Goal: Task Accomplishment & Management: Use online tool/utility

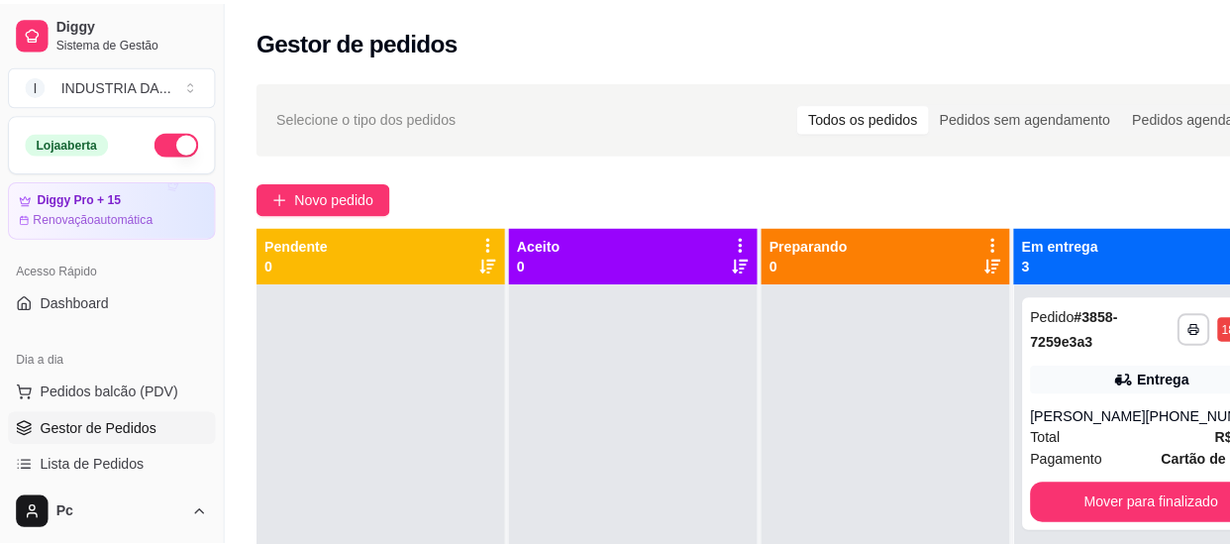
scroll to position [269, 0]
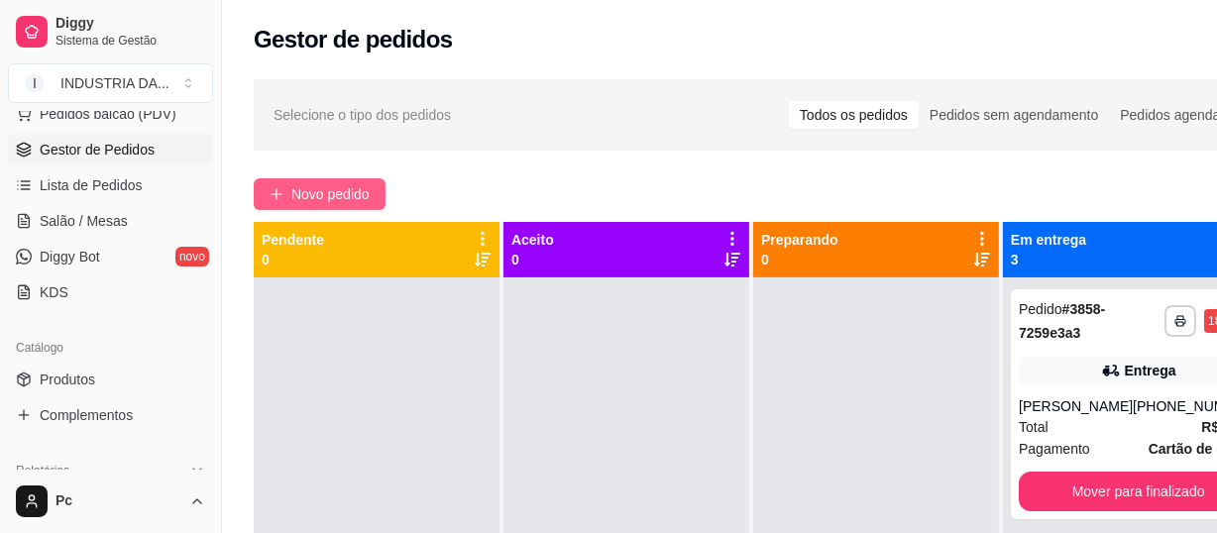
click at [327, 197] on span "Novo pedido" at bounding box center [330, 194] width 78 height 22
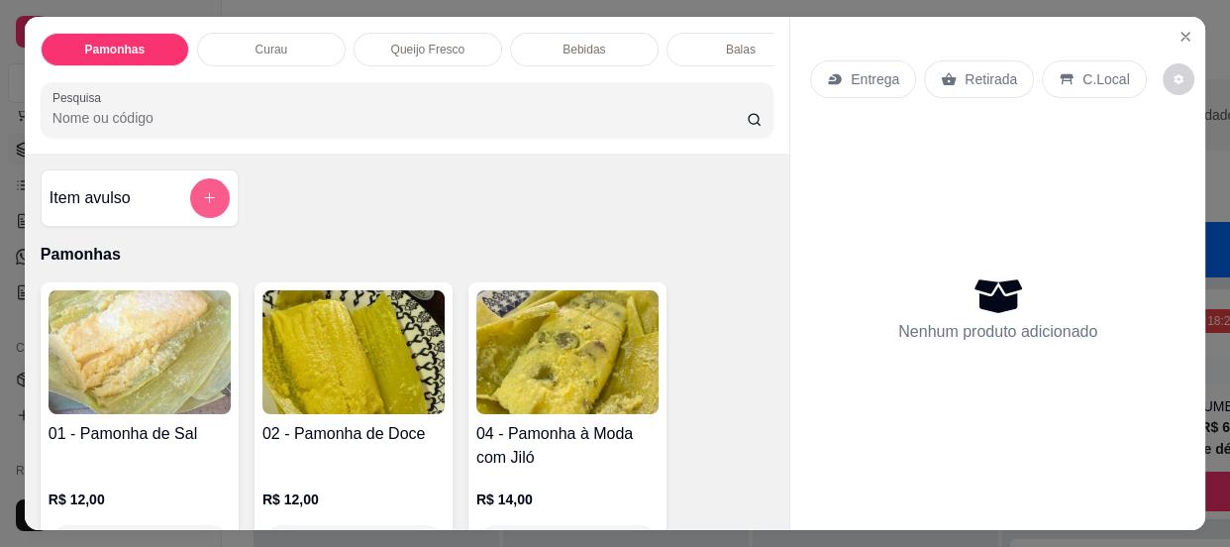
click at [202, 197] on icon "add-separate-item" at bounding box center [209, 197] width 15 height 15
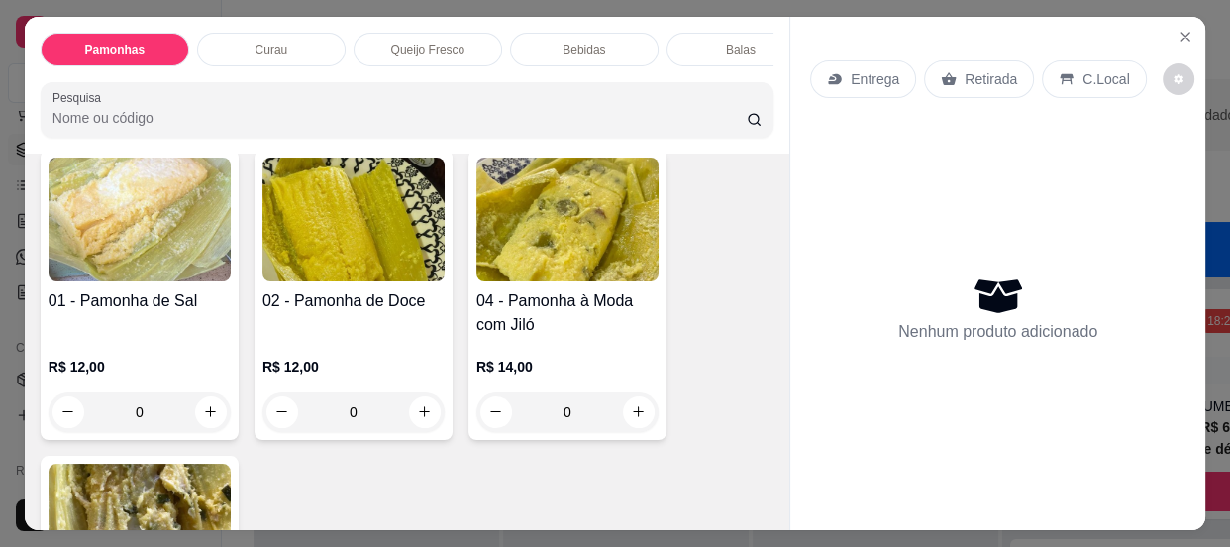
scroll to position [179, 0]
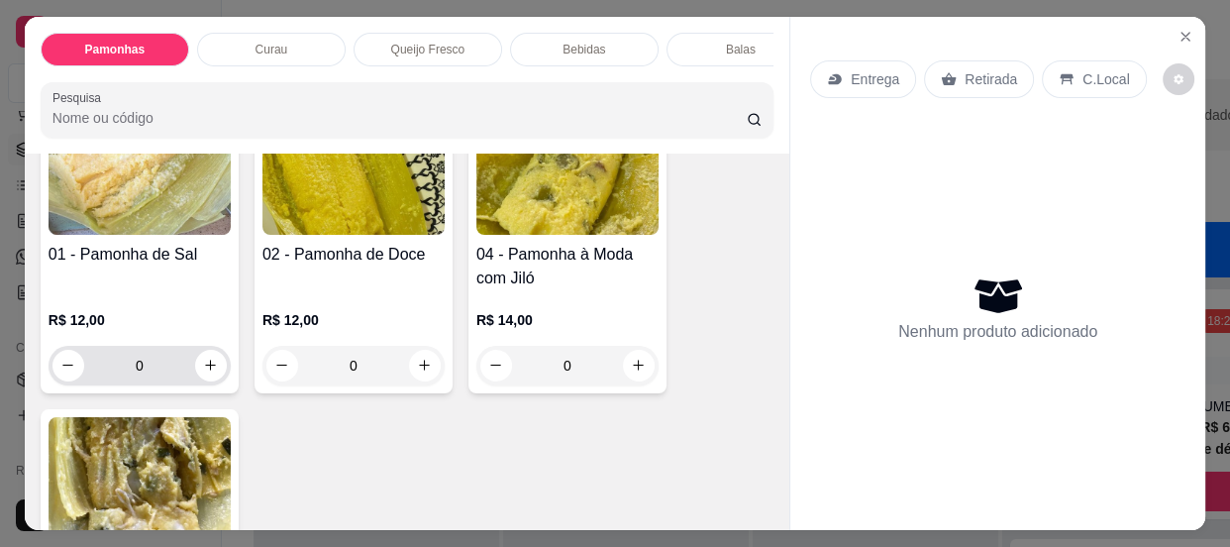
drag, startPoint x: 143, startPoint y: 356, endPoint x: 149, endPoint y: 371, distance: 16.0
click at [148, 365] on input "0" at bounding box center [139, 366] width 111 height 40
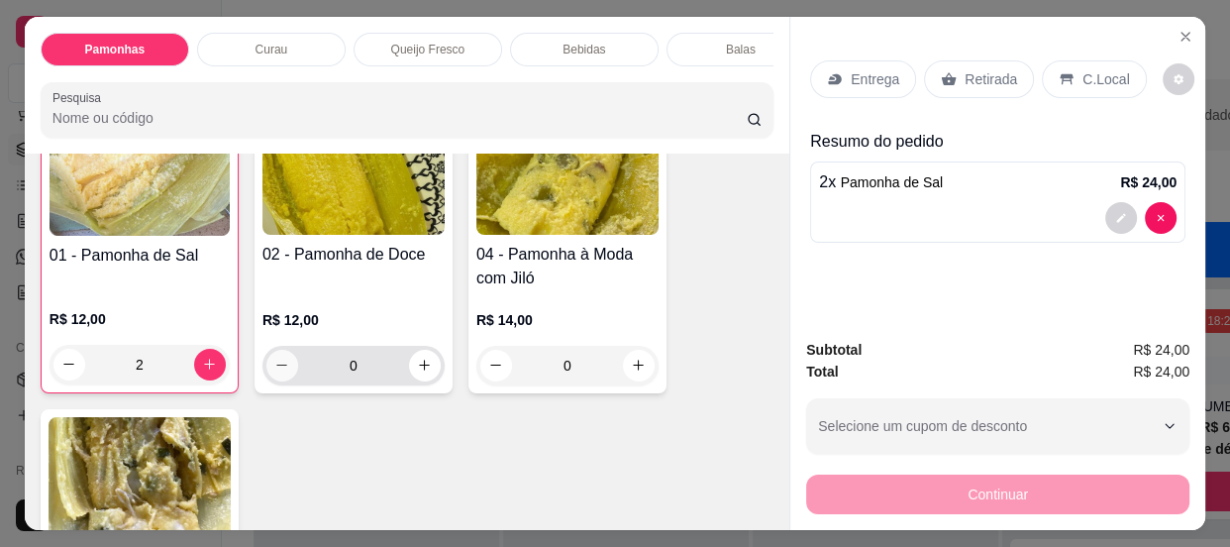
scroll to position [180, 0]
type input "2"
click at [401, 362] on input "0" at bounding box center [353, 365] width 111 height 40
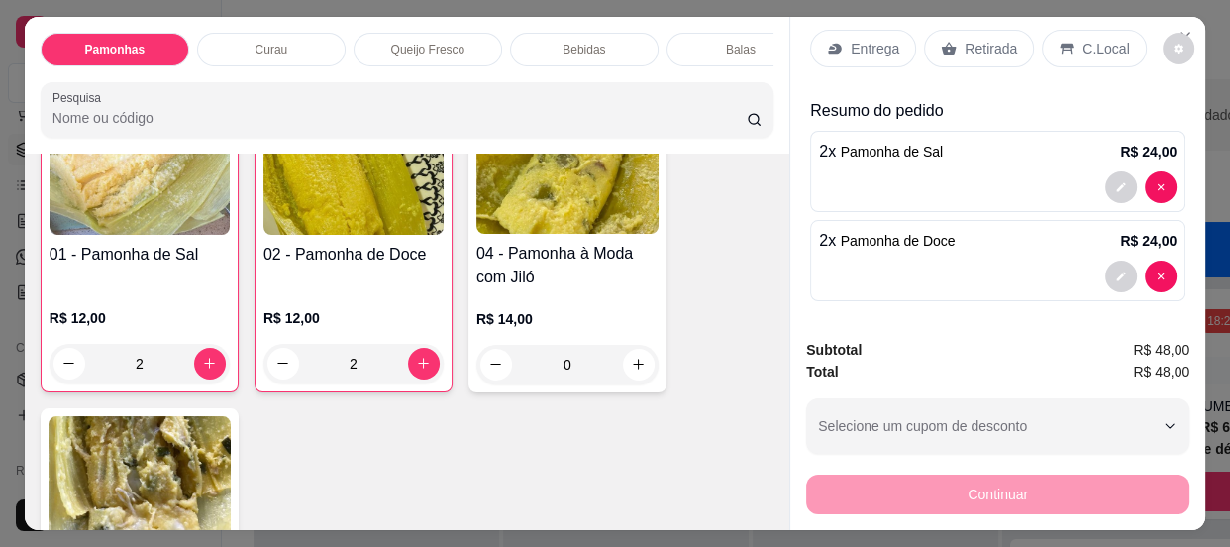
scroll to position [35, 0]
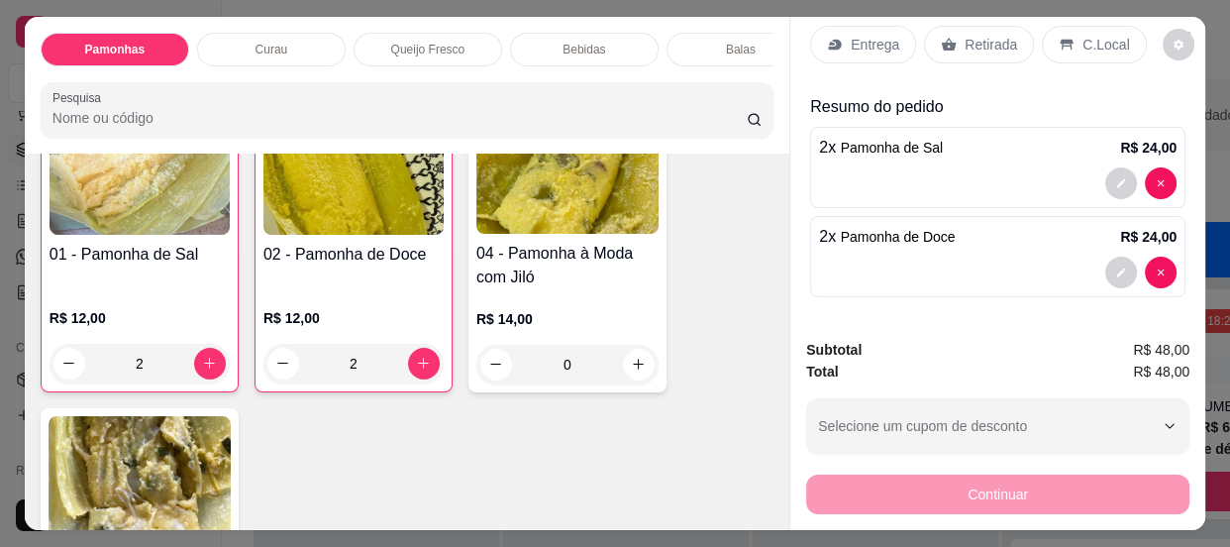
type input "2"
click at [965, 35] on p "Retirada" at bounding box center [991, 45] width 53 height 20
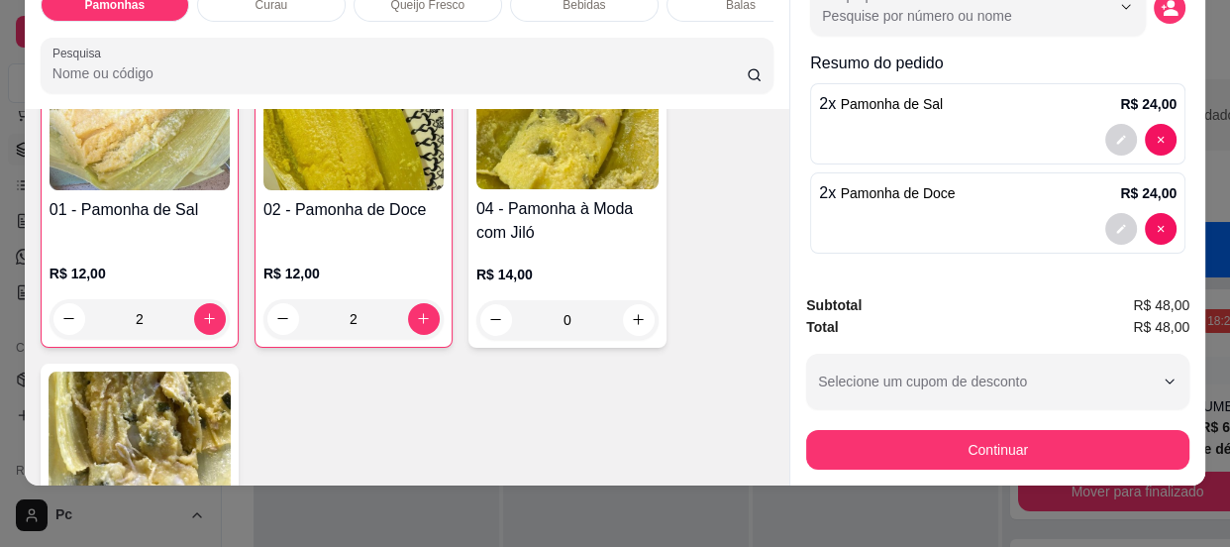
scroll to position [53, 0]
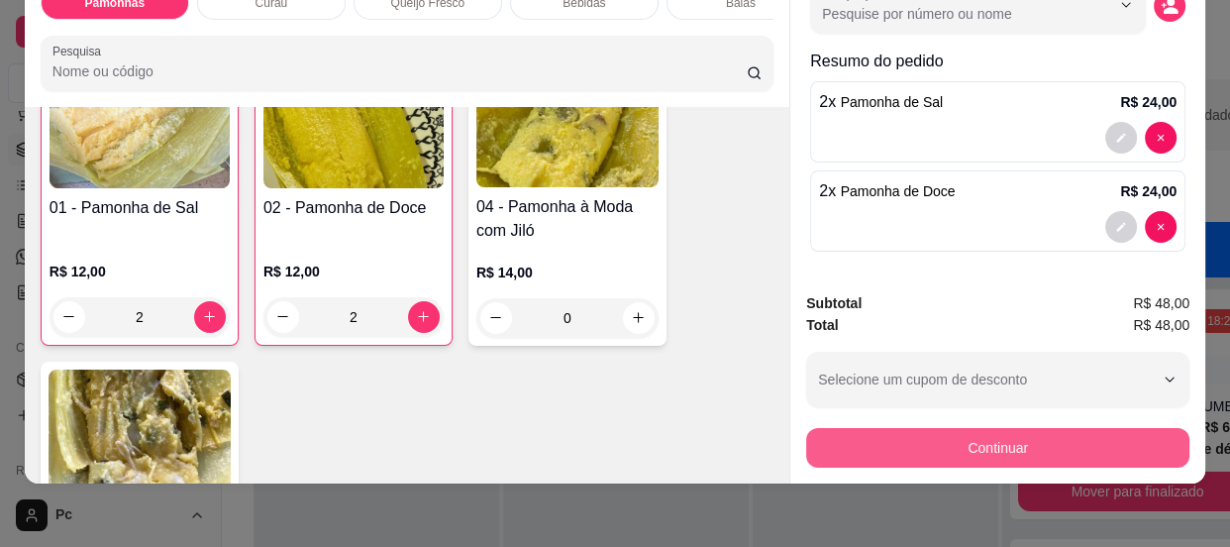
click at [984, 428] on button "Continuar" at bounding box center [997, 448] width 383 height 40
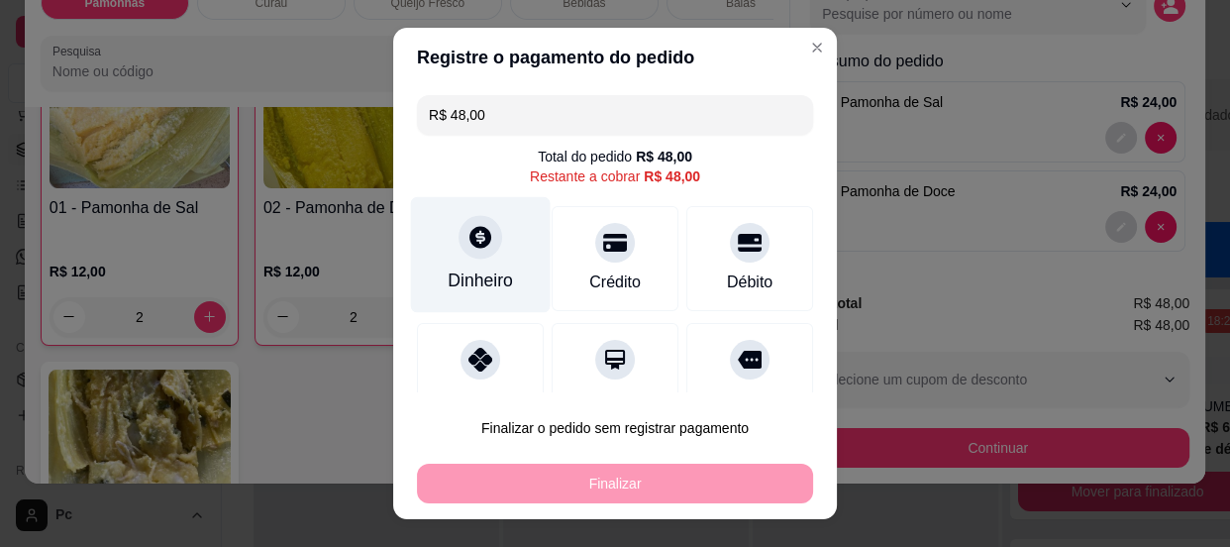
click at [473, 266] on div "Dinheiro" at bounding box center [481, 254] width 140 height 116
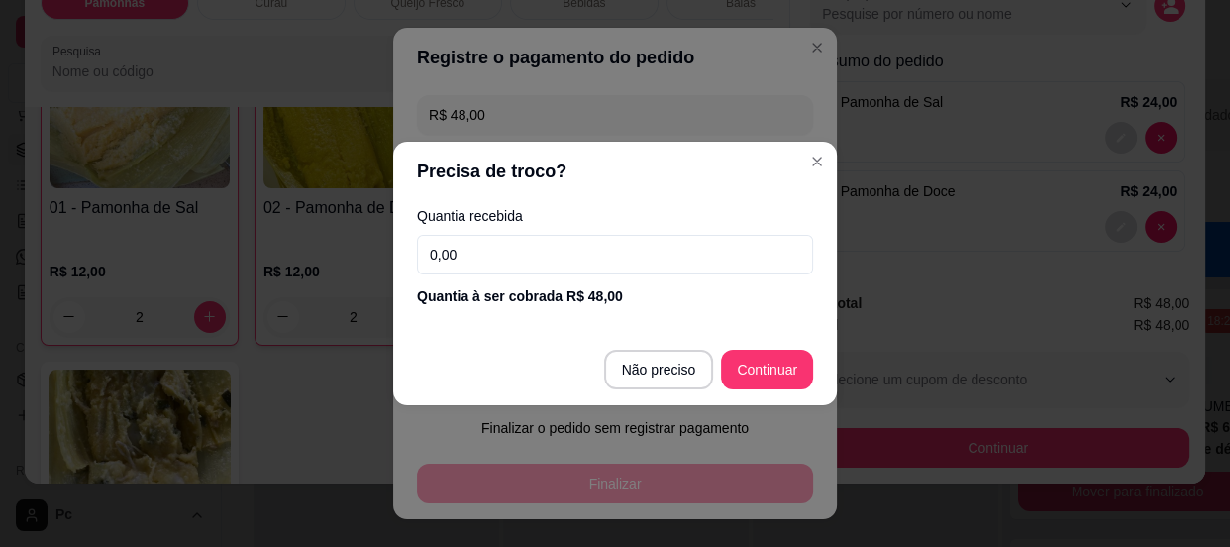
click at [631, 258] on input "0,00" at bounding box center [615, 255] width 396 height 40
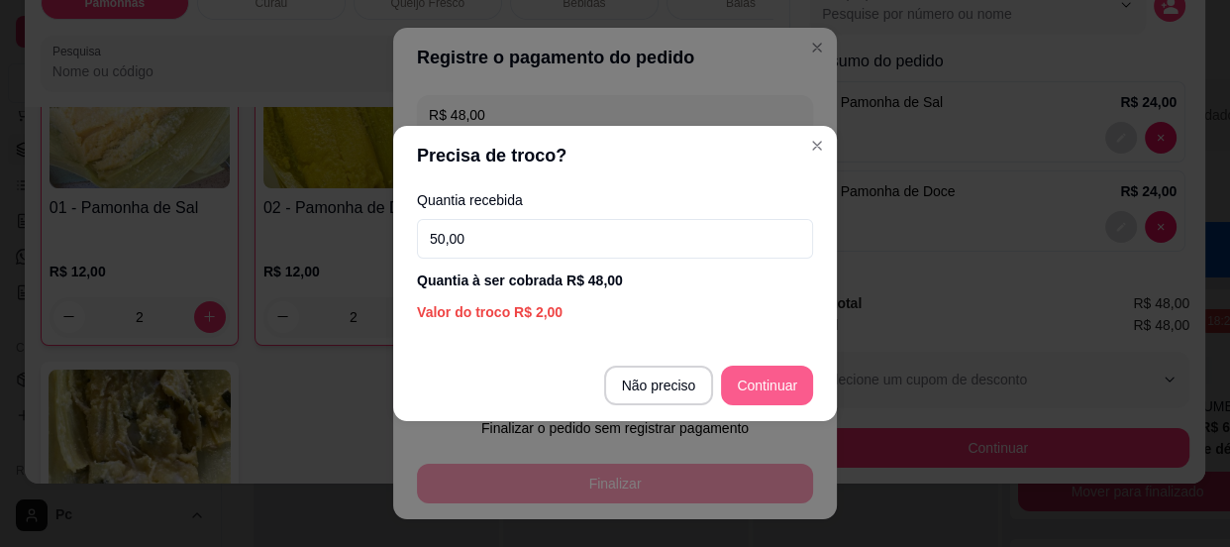
type input "50,00"
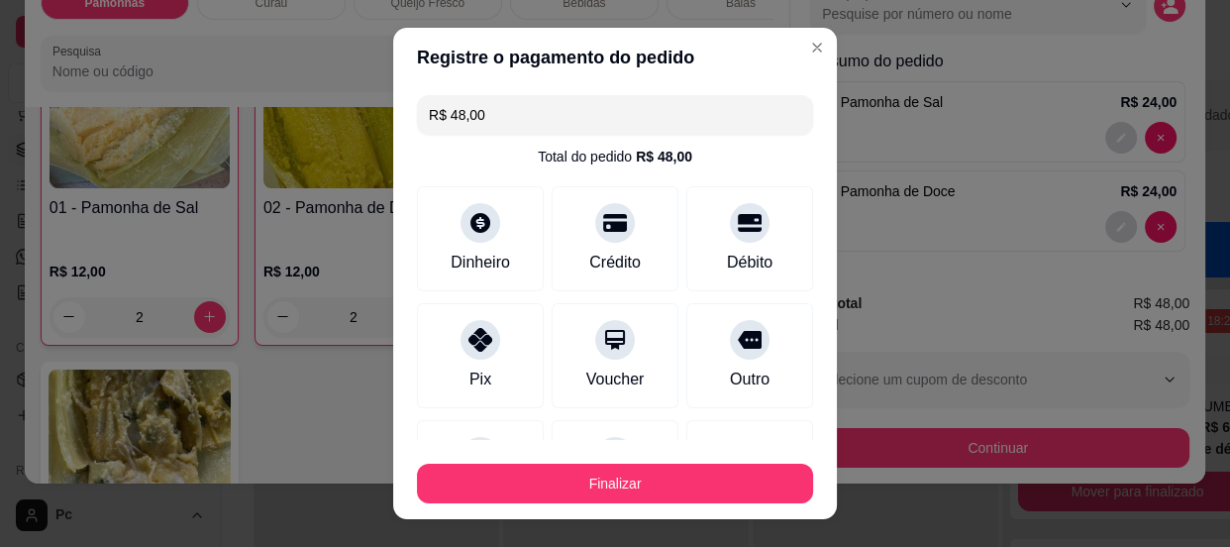
type input "R$ 0,00"
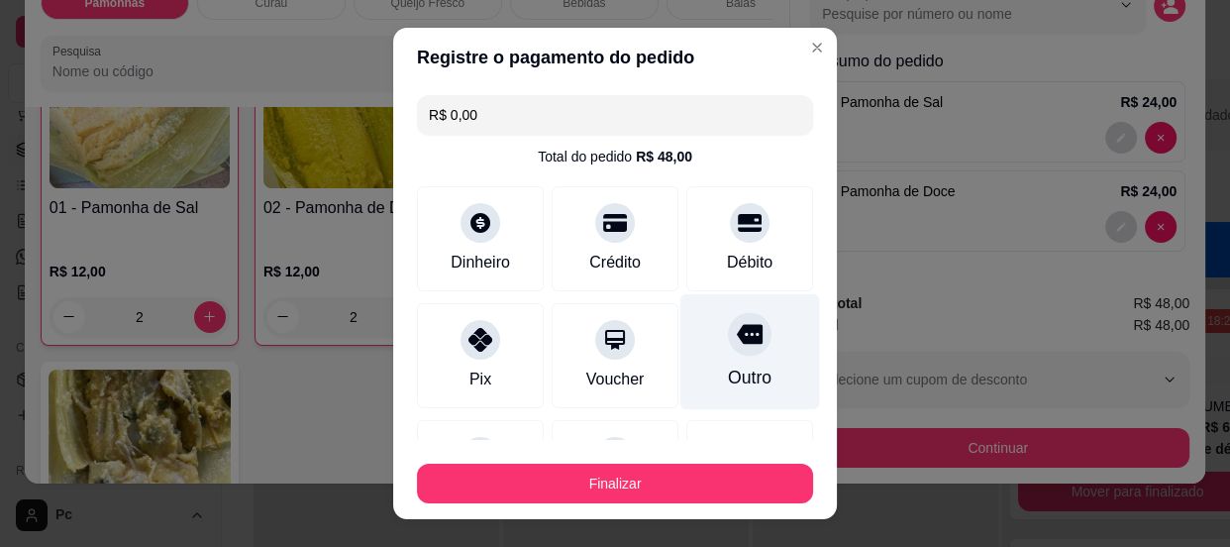
scroll to position [194, 0]
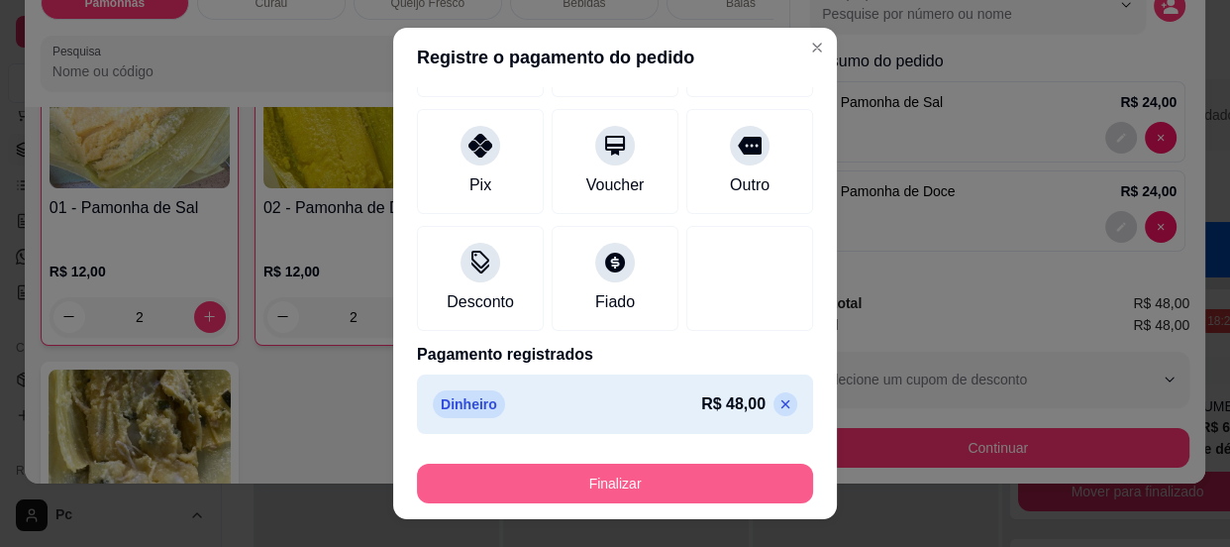
click at [687, 483] on button "Finalizar" at bounding box center [615, 484] width 396 height 40
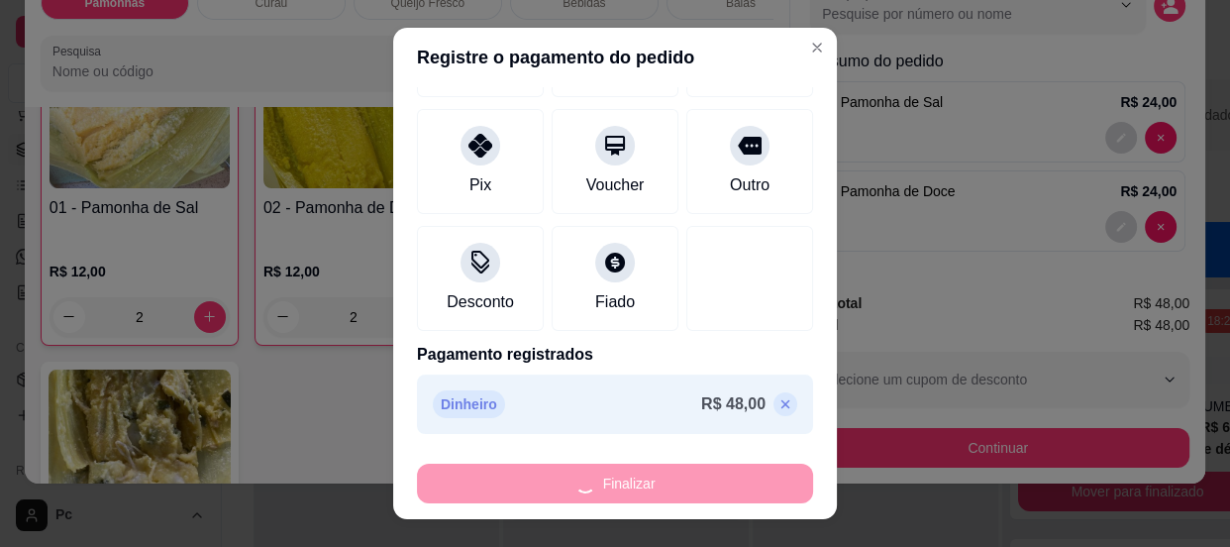
type input "0"
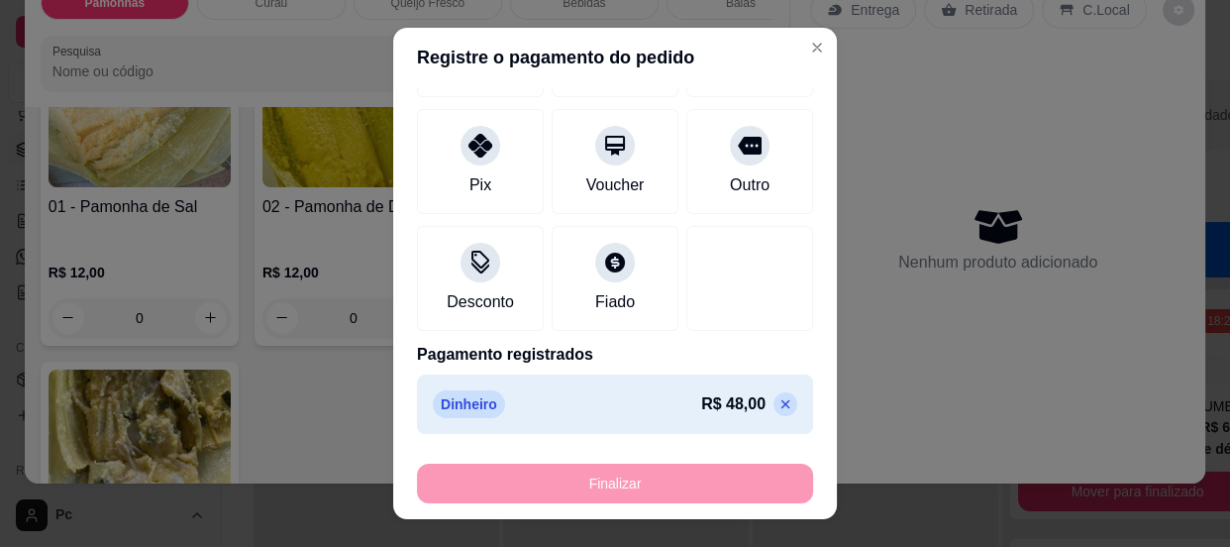
type input "-R$ 48,00"
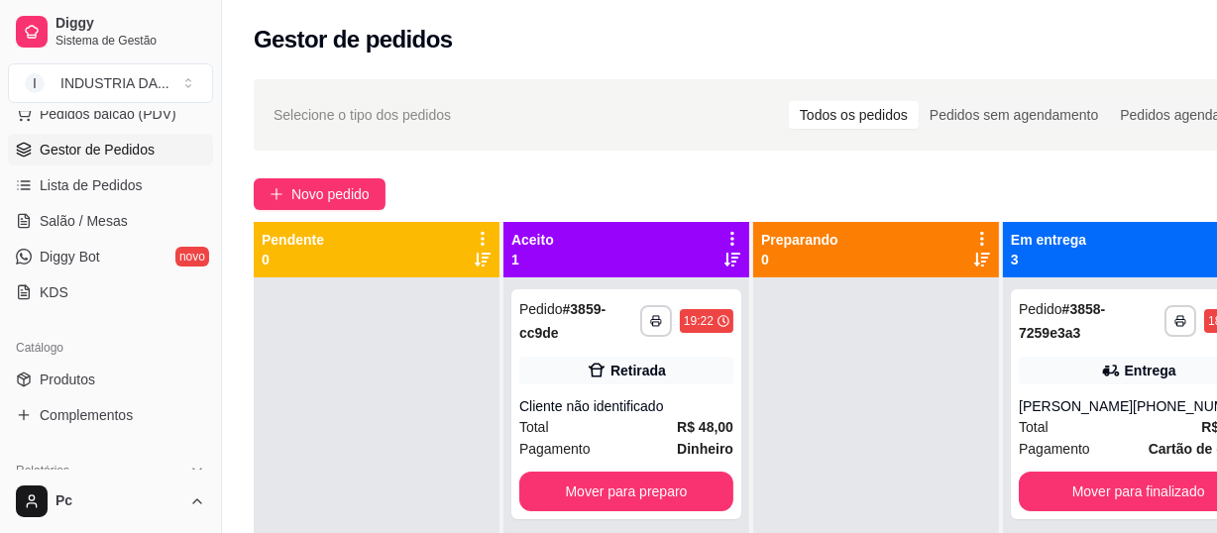
click at [795, 50] on div "Gestor de pedidos" at bounding box center [764, 40] width 1021 height 32
click at [615, 391] on div "**********" at bounding box center [626, 404] width 230 height 230
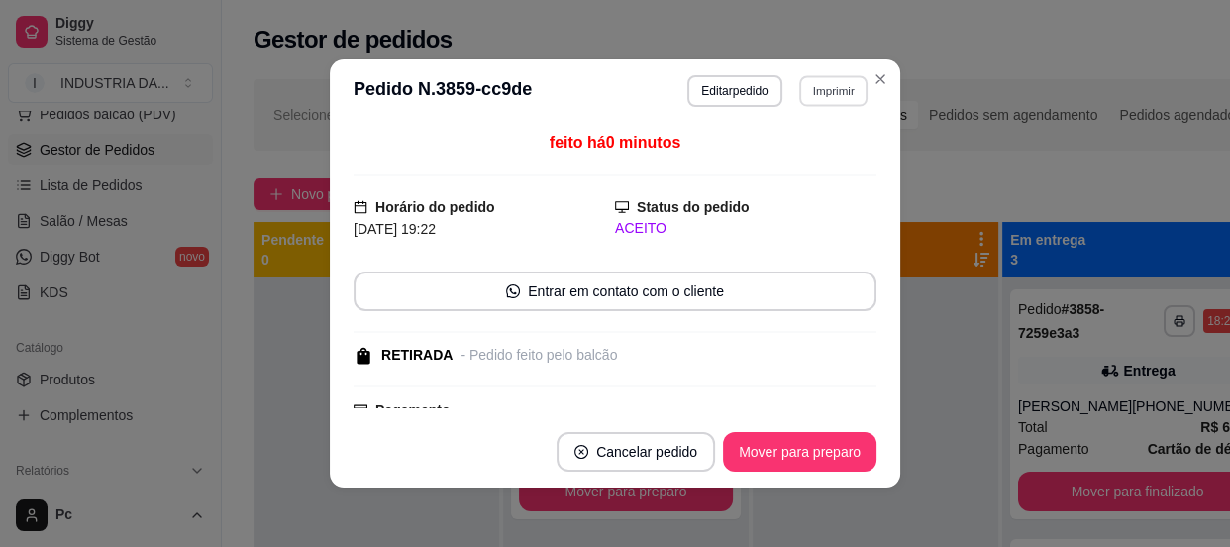
click at [819, 93] on button "Imprimir" at bounding box center [833, 90] width 68 height 31
click at [799, 159] on button "PAMONHAA" at bounding box center [792, 161] width 144 height 32
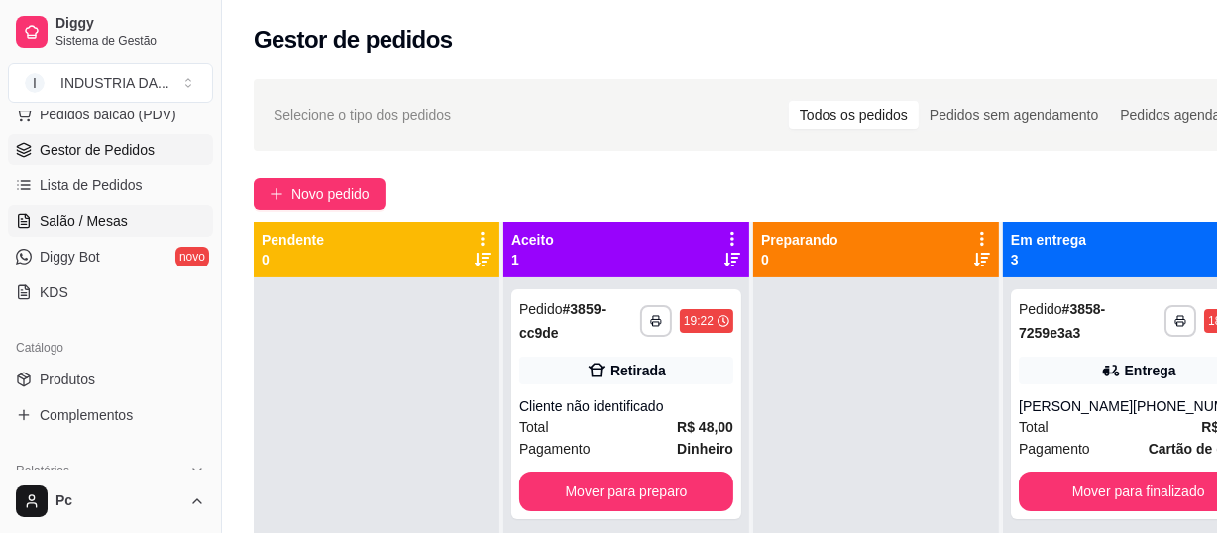
click at [40, 221] on span "Salão / Mesas" at bounding box center [84, 221] width 88 height 20
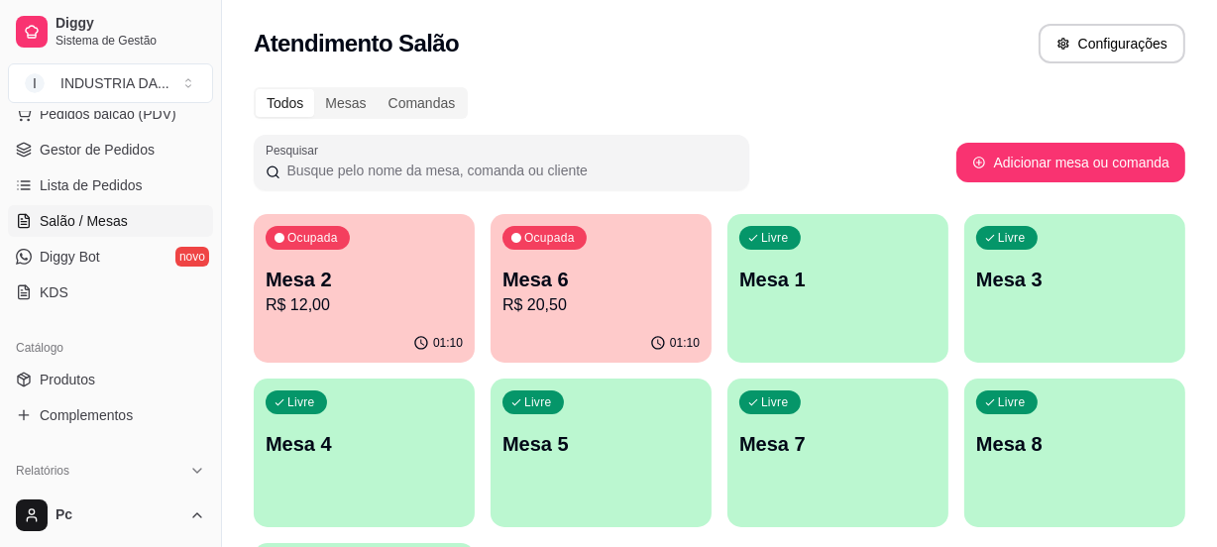
click at [597, 451] on p "Mesa 5" at bounding box center [600, 444] width 197 height 28
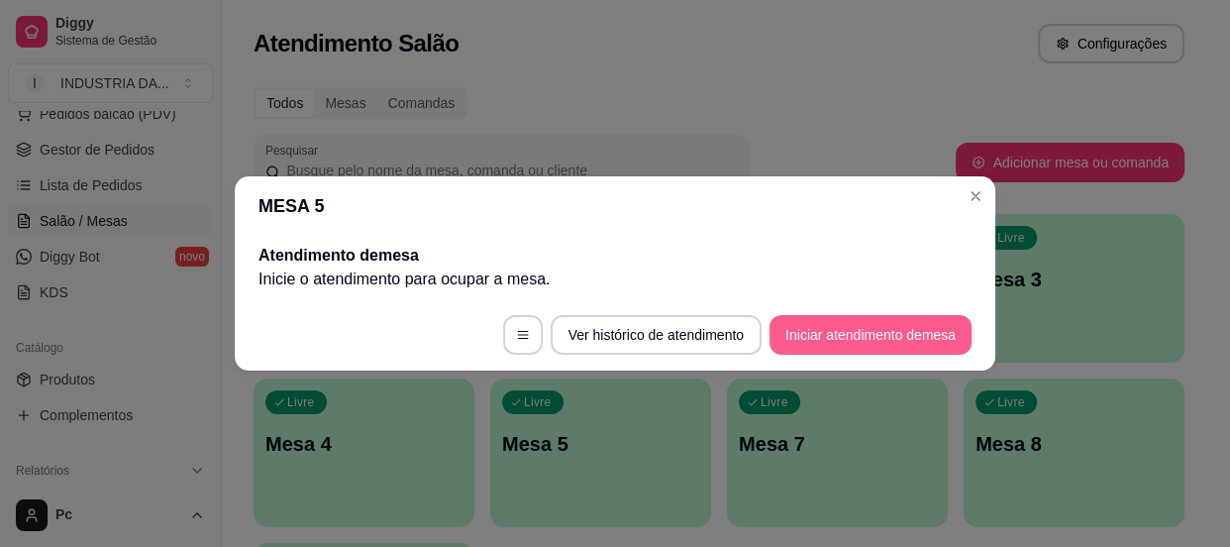
click at [858, 336] on button "Iniciar atendimento de mesa" at bounding box center [871, 335] width 202 height 40
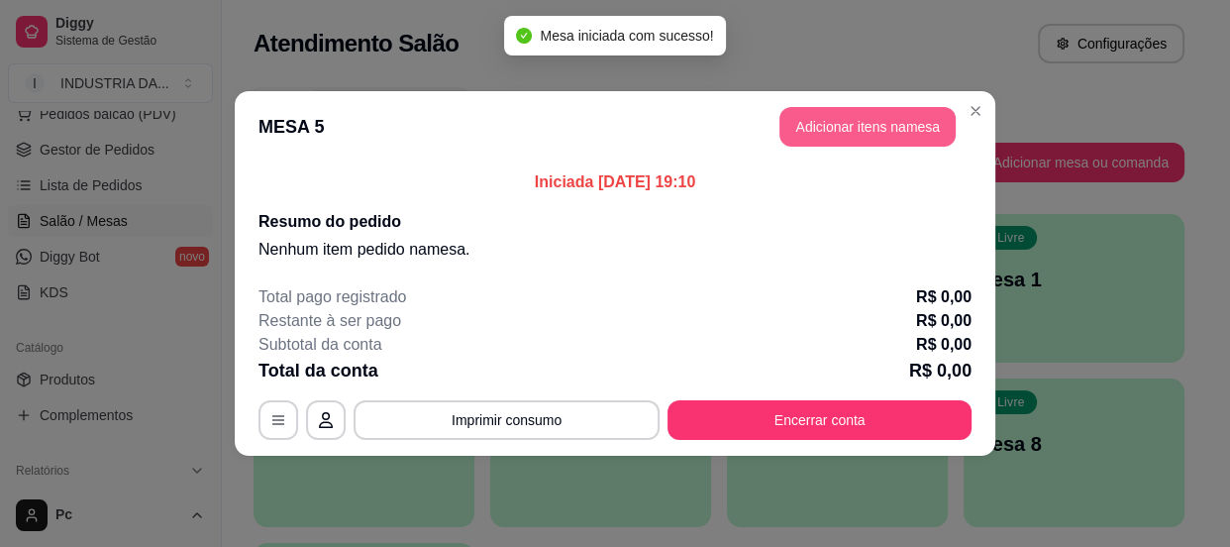
click at [861, 130] on button "Adicionar itens na mesa" at bounding box center [868, 127] width 176 height 40
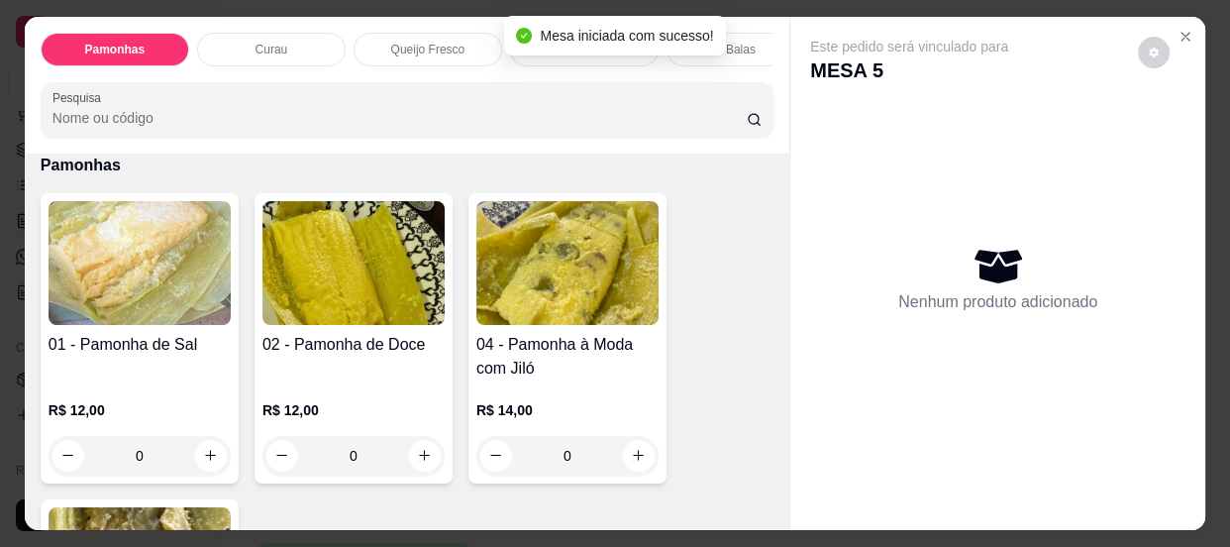
scroll to position [89, 0]
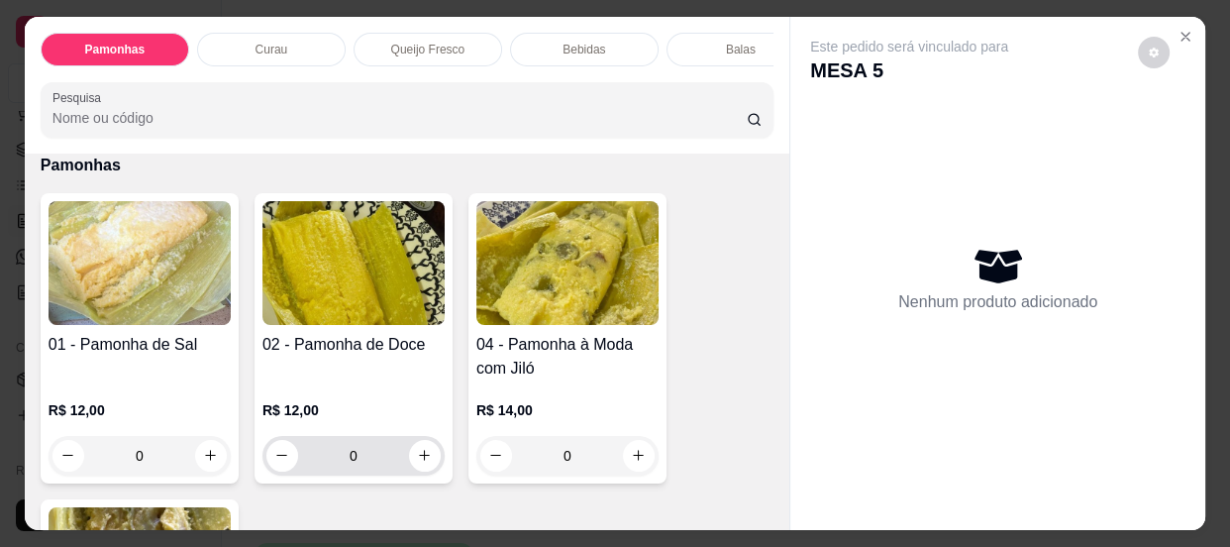
click at [369, 457] on input "0" at bounding box center [353, 456] width 111 height 40
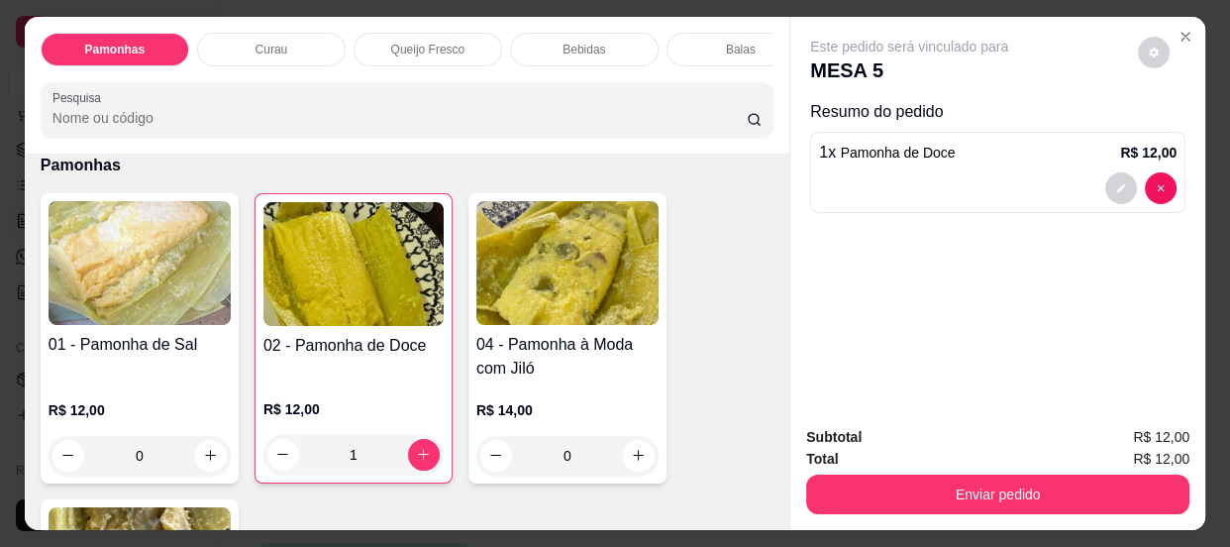
type input "1"
click at [145, 460] on input "0" at bounding box center [139, 456] width 111 height 40
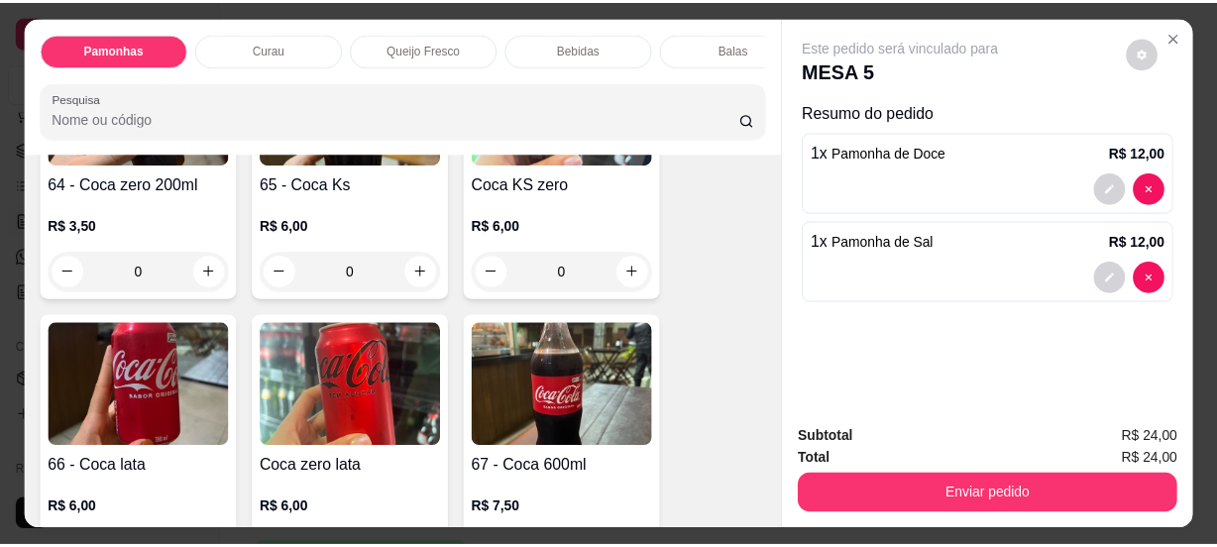
scroll to position [1891, 0]
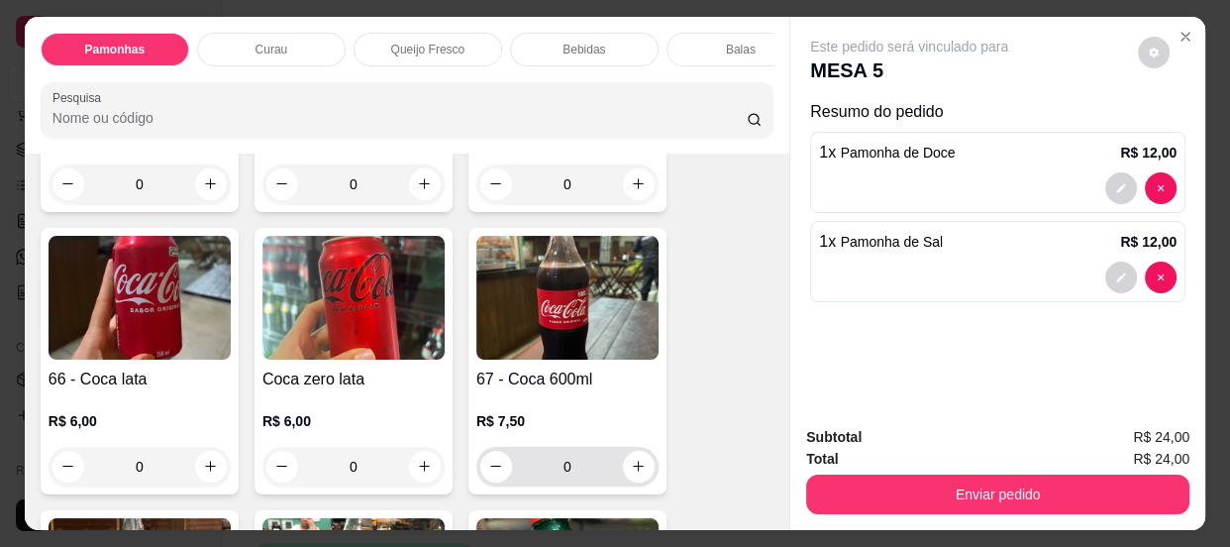
type input "1"
click at [565, 477] on input "0" at bounding box center [567, 467] width 111 height 40
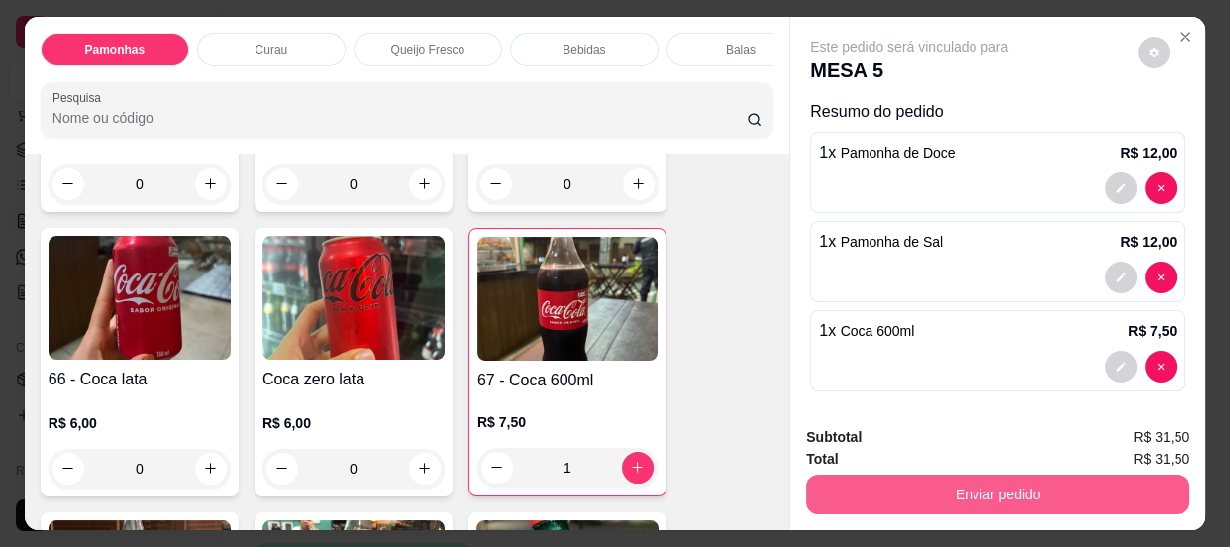
type input "1"
click at [845, 487] on button "Enviar pedido" at bounding box center [998, 495] width 372 height 39
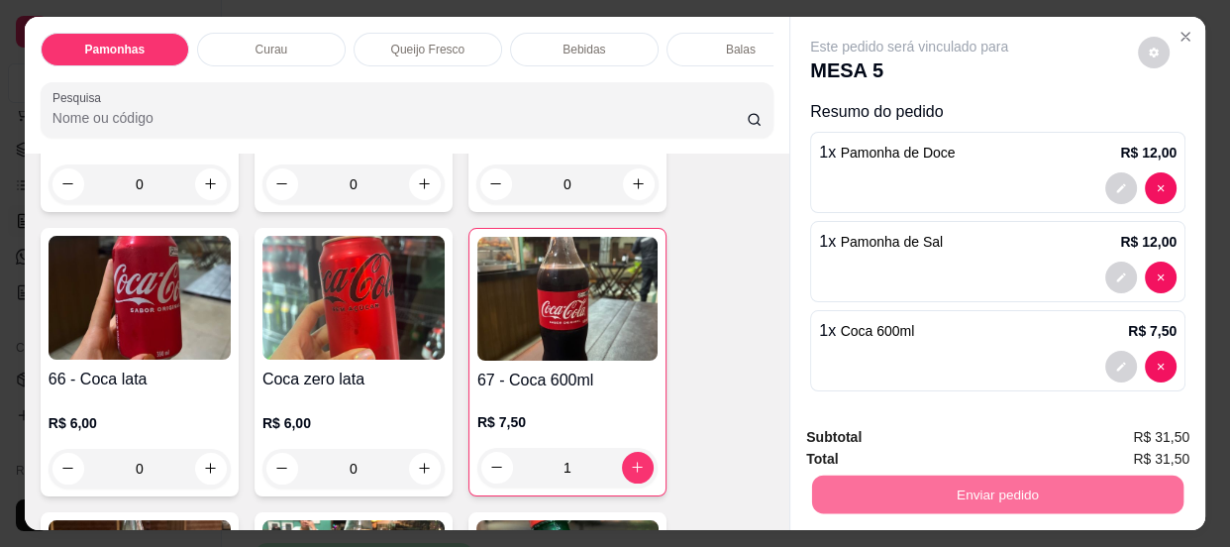
click at [1132, 450] on button "Enviar pedido" at bounding box center [1139, 439] width 112 height 38
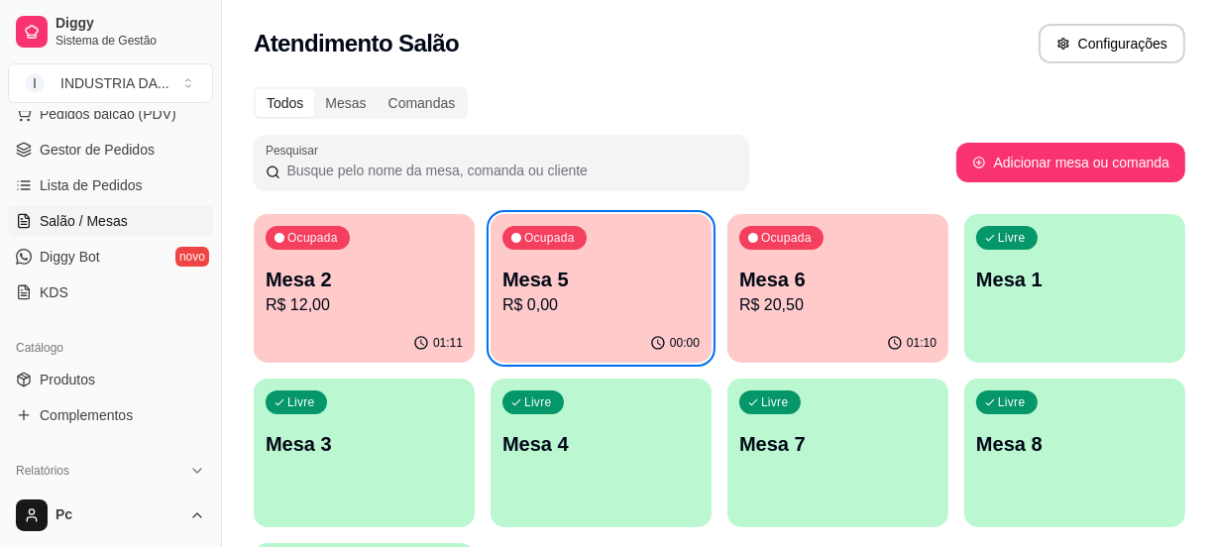
click at [649, 334] on div "00:00" at bounding box center [600, 343] width 221 height 39
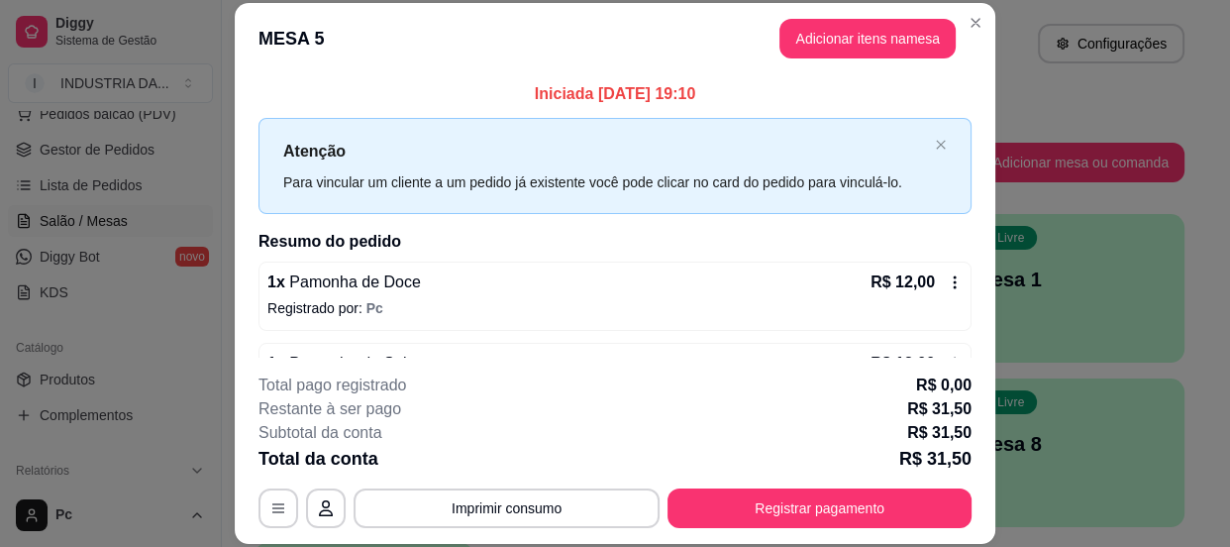
click at [817, 532] on footer "**********" at bounding box center [615, 451] width 761 height 186
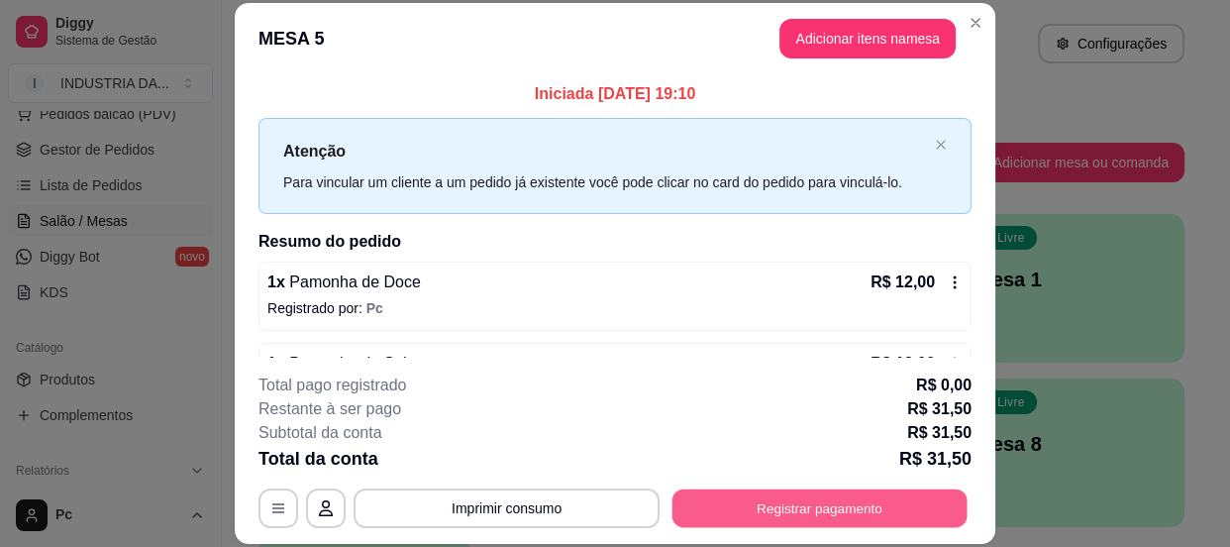
click at [804, 516] on button "Registrar pagamento" at bounding box center [820, 508] width 295 height 39
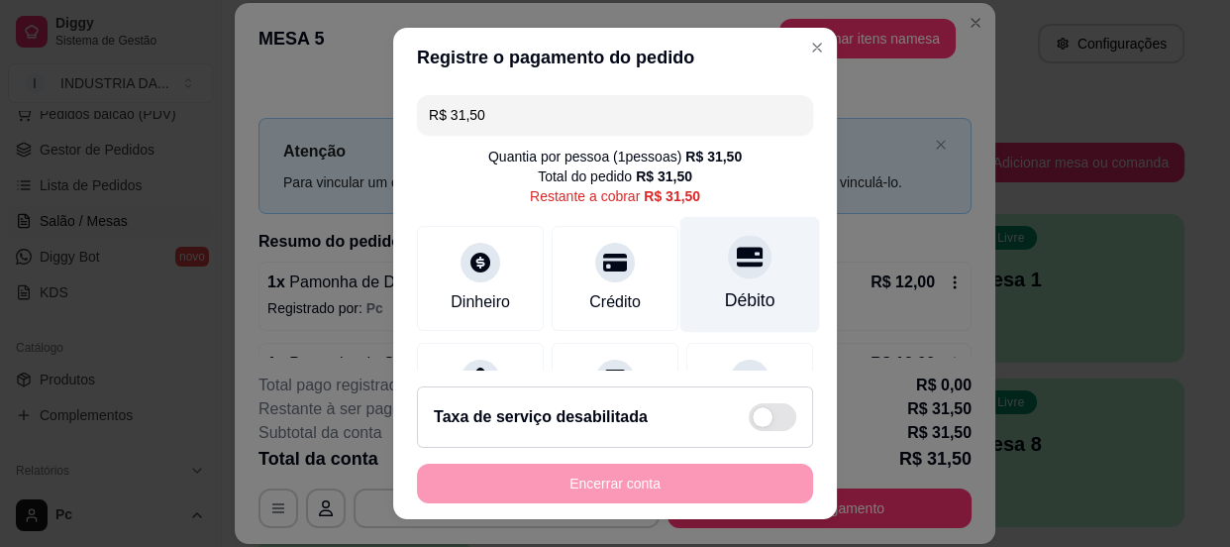
click at [750, 237] on div "Débito" at bounding box center [751, 274] width 140 height 116
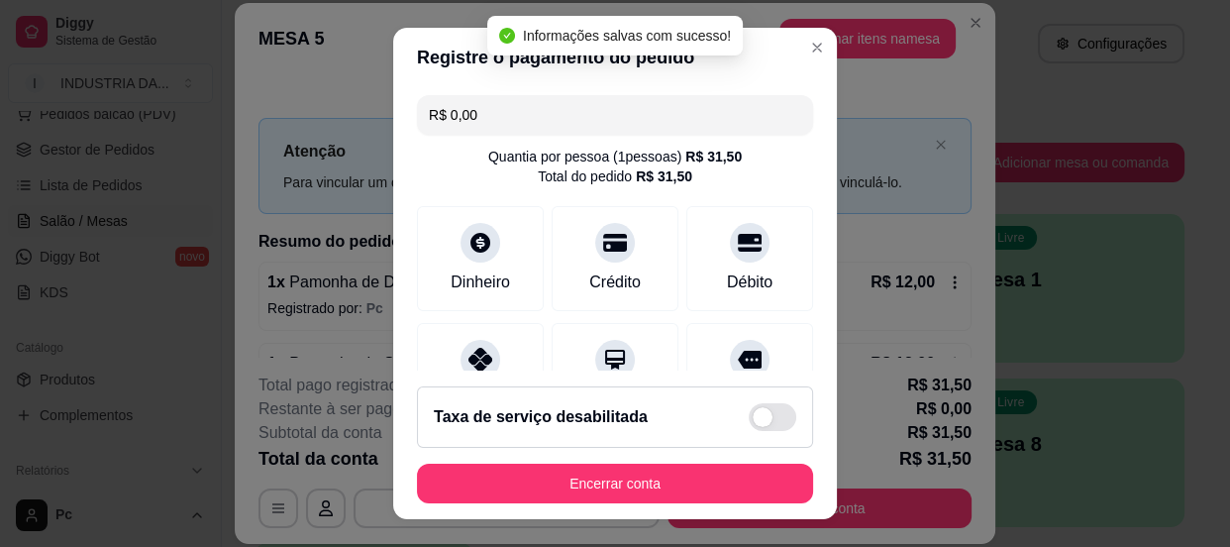
type input "R$ 0,00"
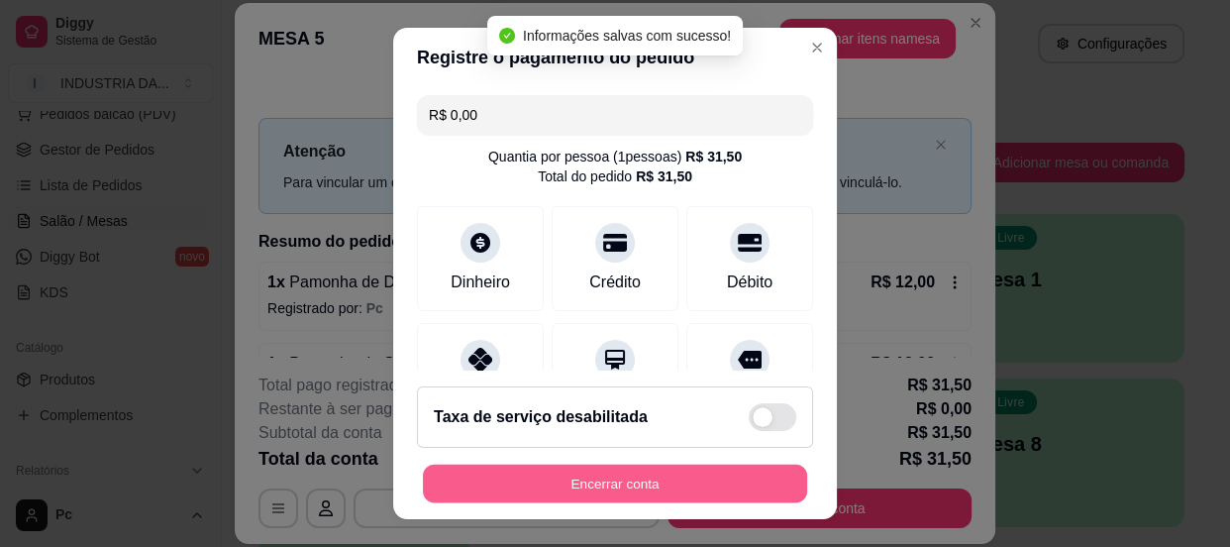
click at [633, 492] on button "Encerrar conta" at bounding box center [615, 484] width 384 height 39
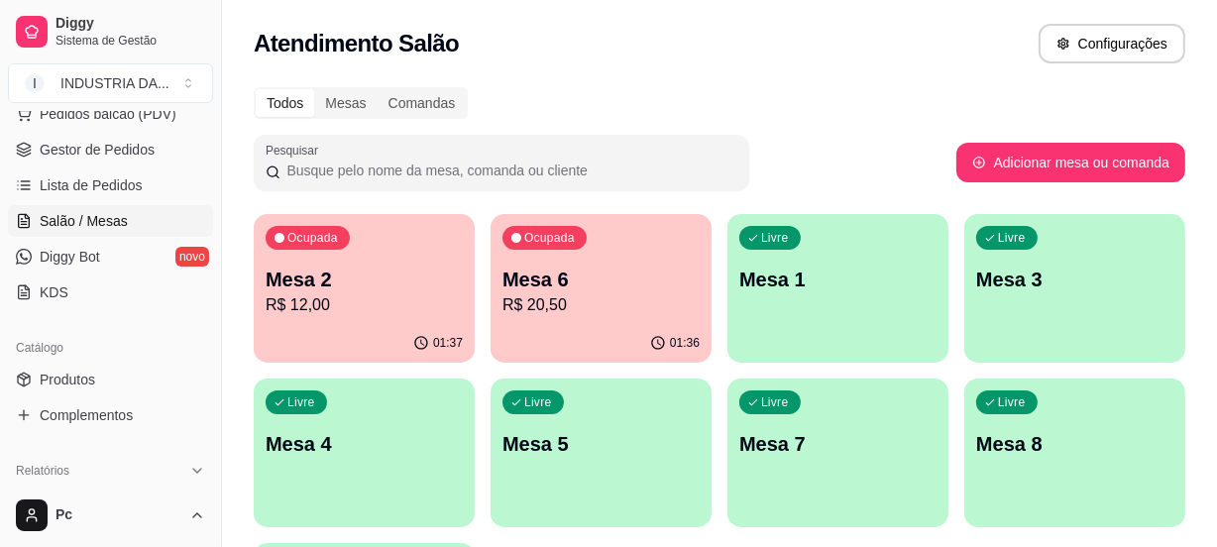
click at [424, 291] on p "Mesa 2" at bounding box center [364, 280] width 197 height 28
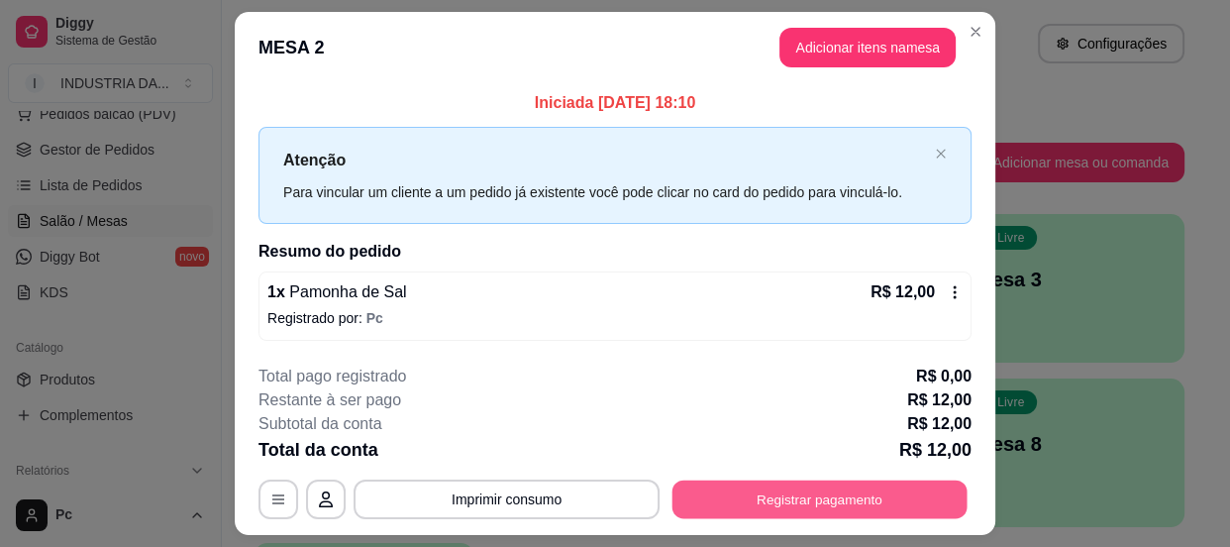
click at [754, 503] on button "Registrar pagamento" at bounding box center [820, 498] width 295 height 39
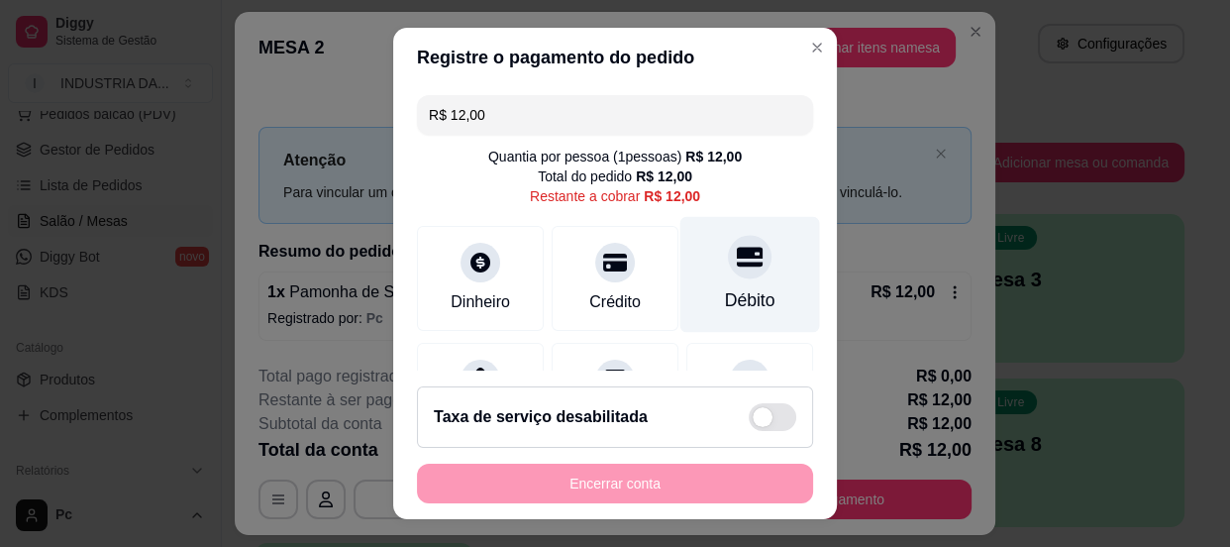
click at [737, 266] on icon at bounding box center [750, 257] width 26 height 20
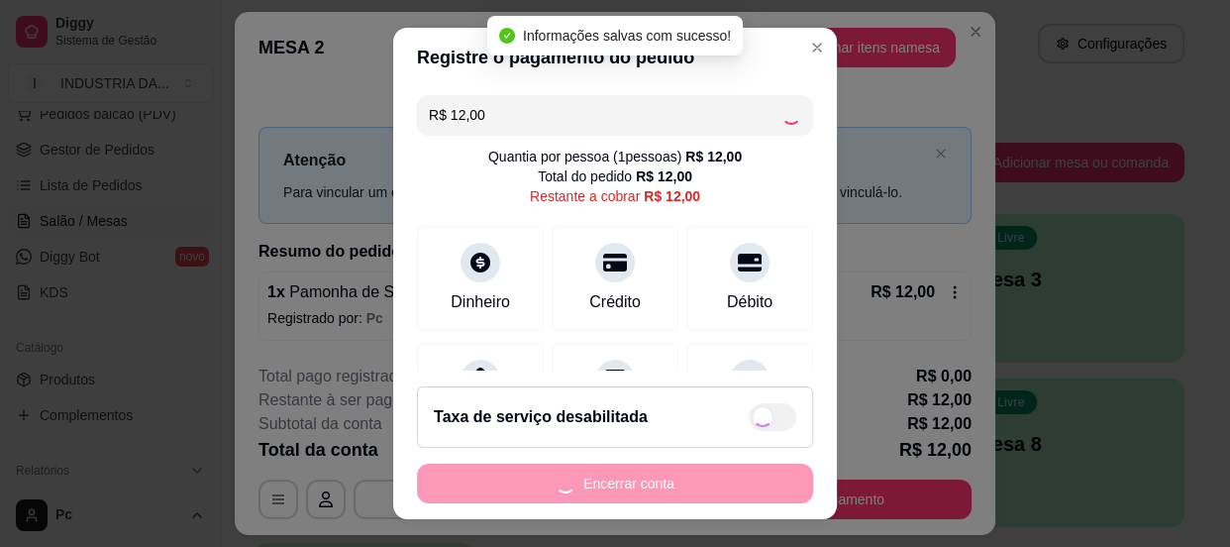
type input "R$ 0,00"
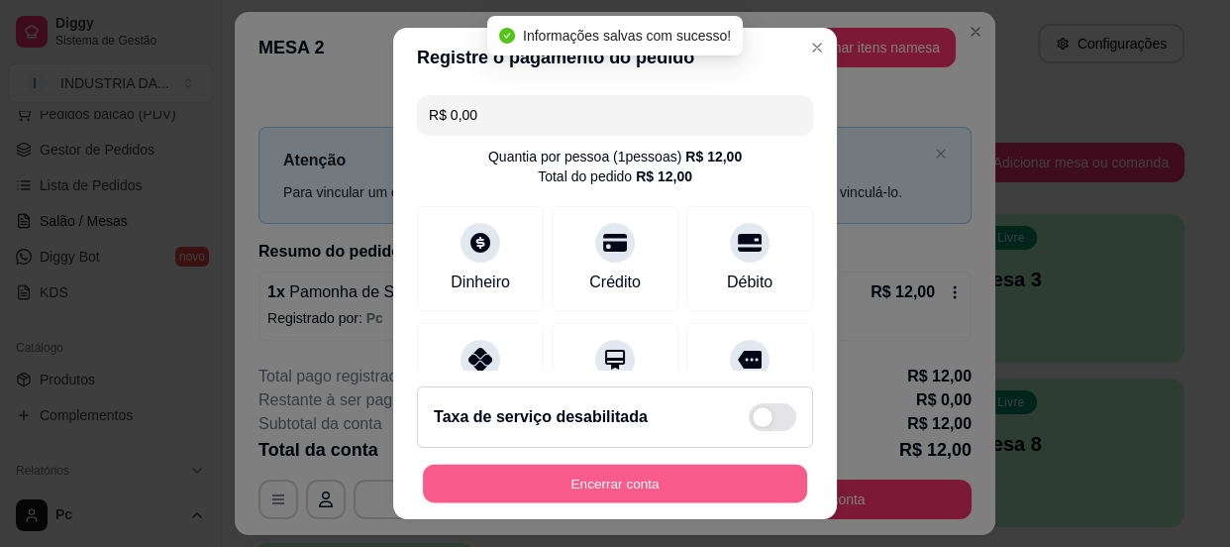
click at [729, 477] on button "Encerrar conta" at bounding box center [615, 484] width 384 height 39
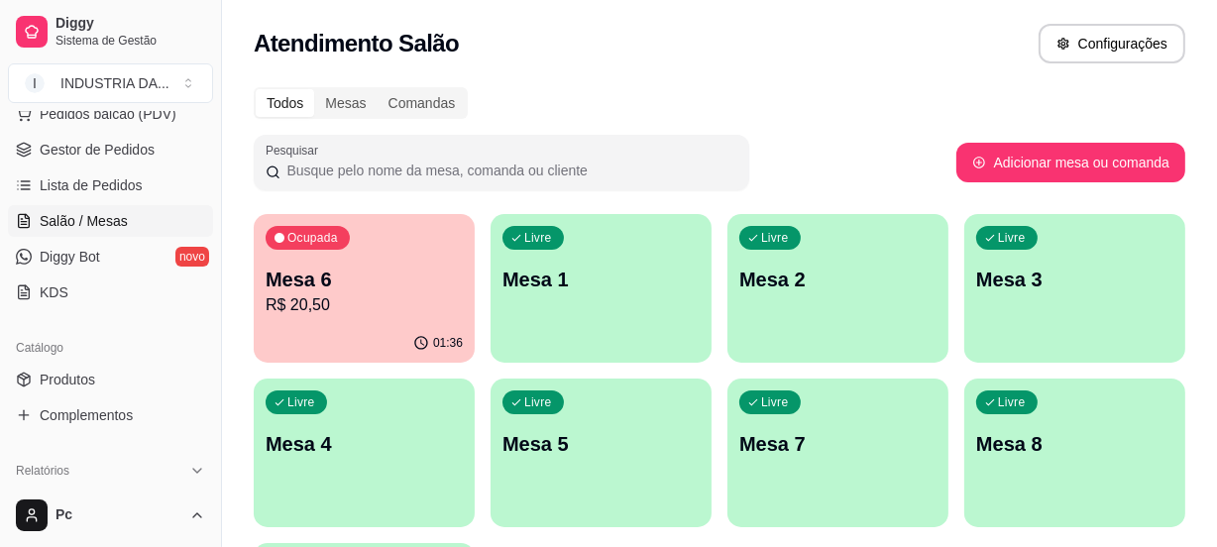
click at [339, 295] on p "R$ 20,50" at bounding box center [364, 305] width 197 height 24
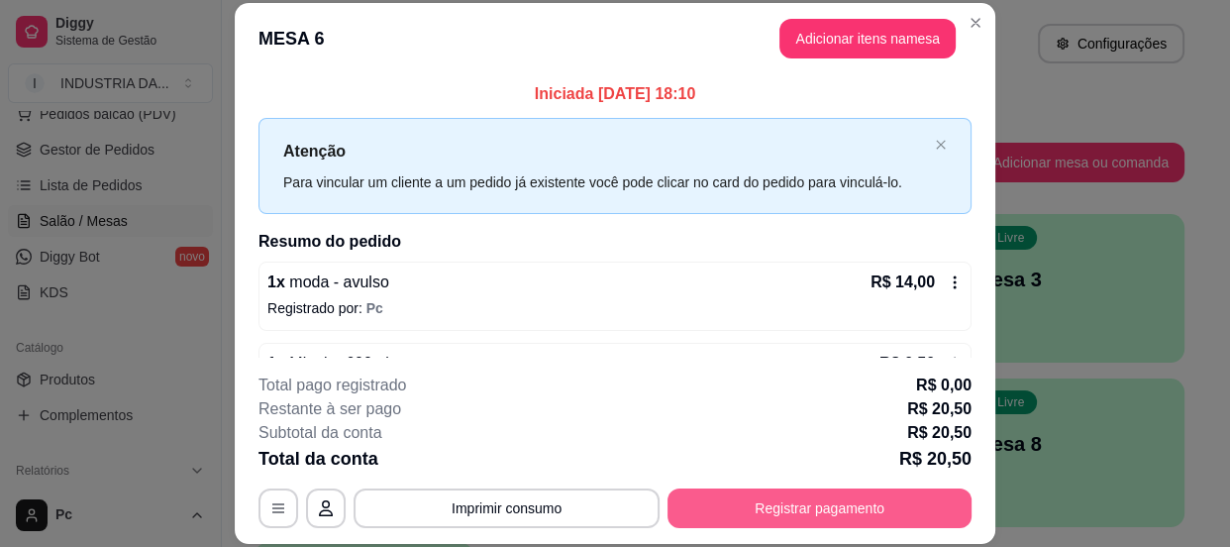
click at [837, 521] on button "Registrar pagamento" at bounding box center [820, 508] width 304 height 40
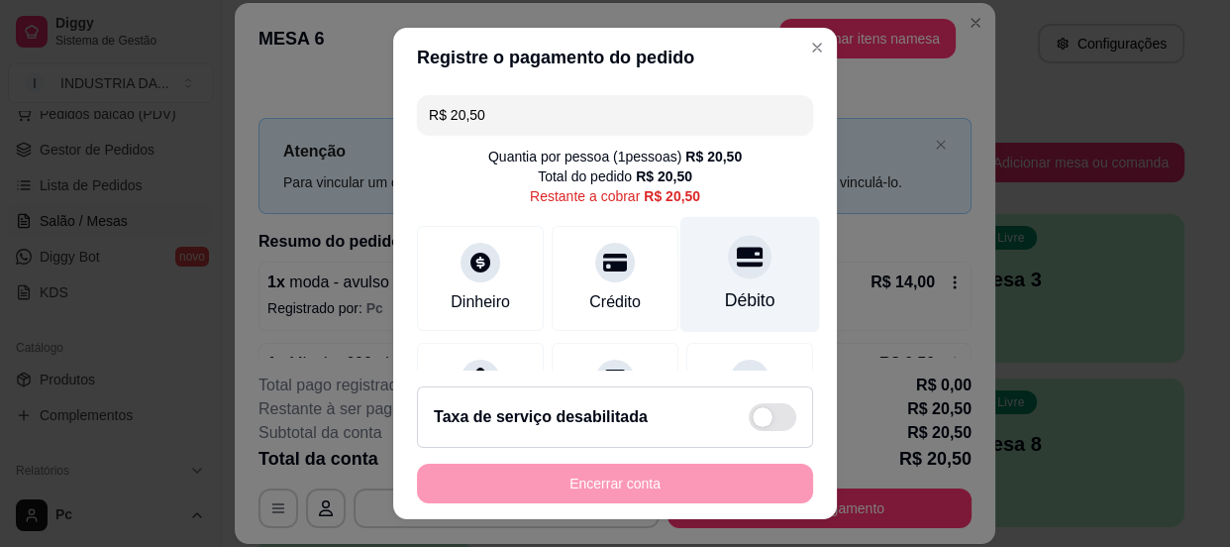
click at [737, 262] on icon at bounding box center [750, 257] width 26 height 20
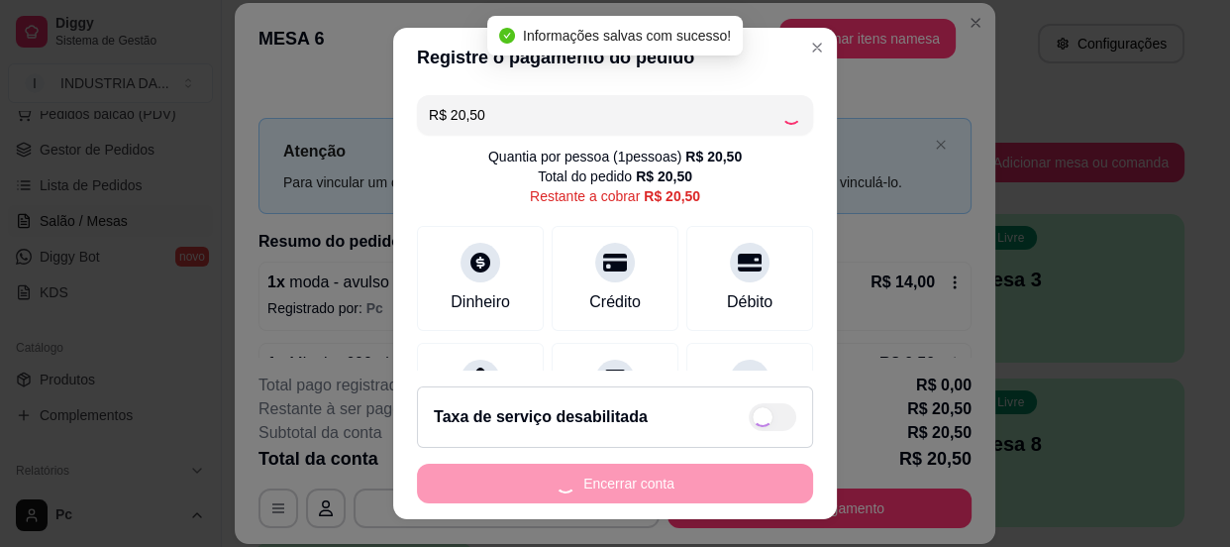
type input "R$ 0,00"
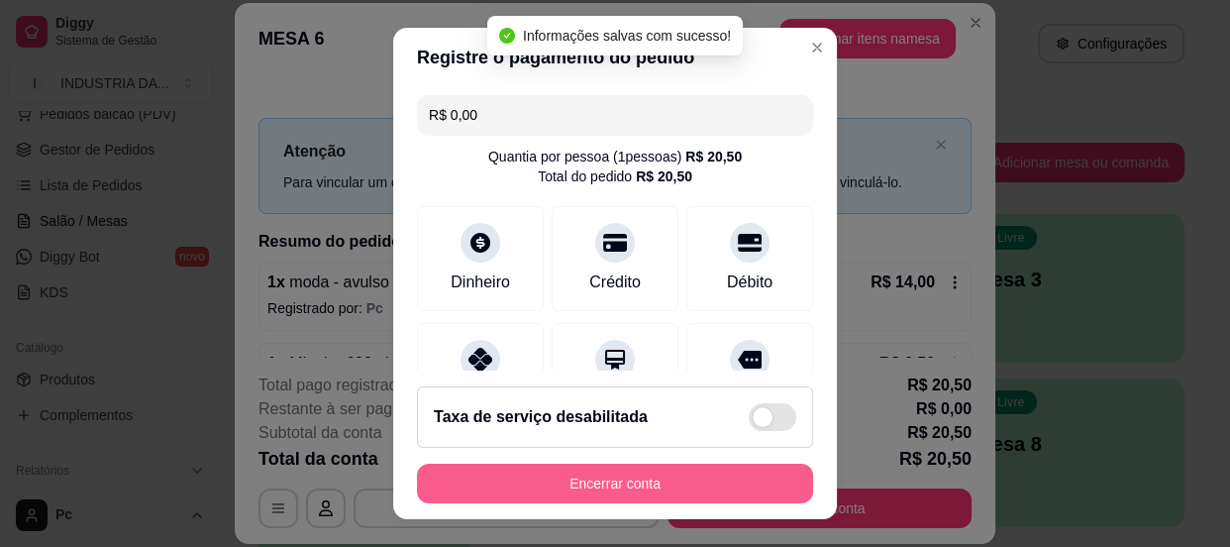
click at [640, 478] on button "Encerrar conta" at bounding box center [615, 484] width 396 height 40
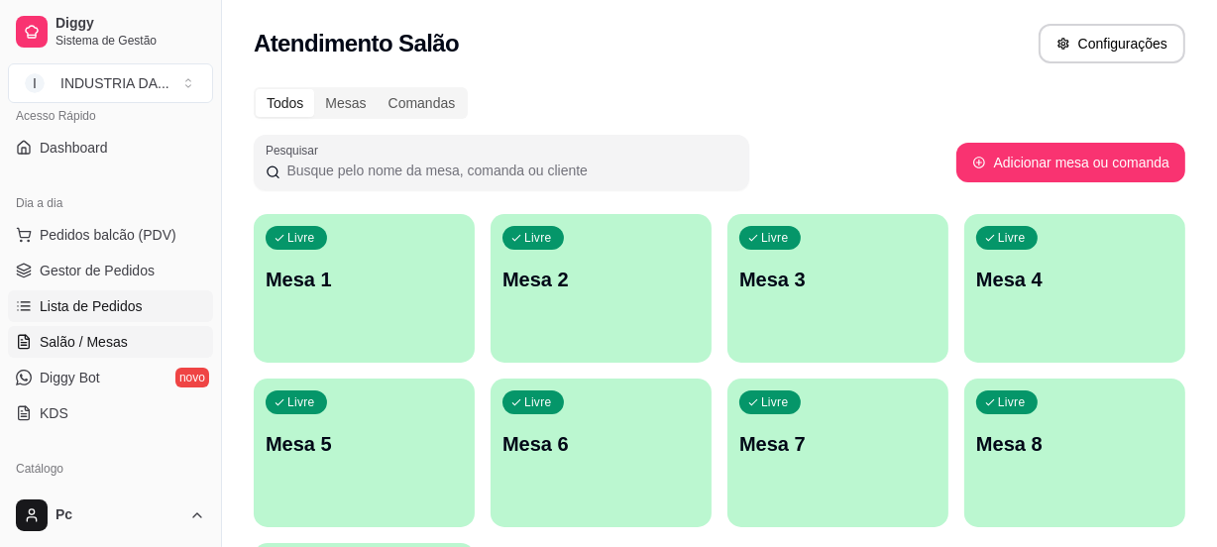
scroll to position [0, 0]
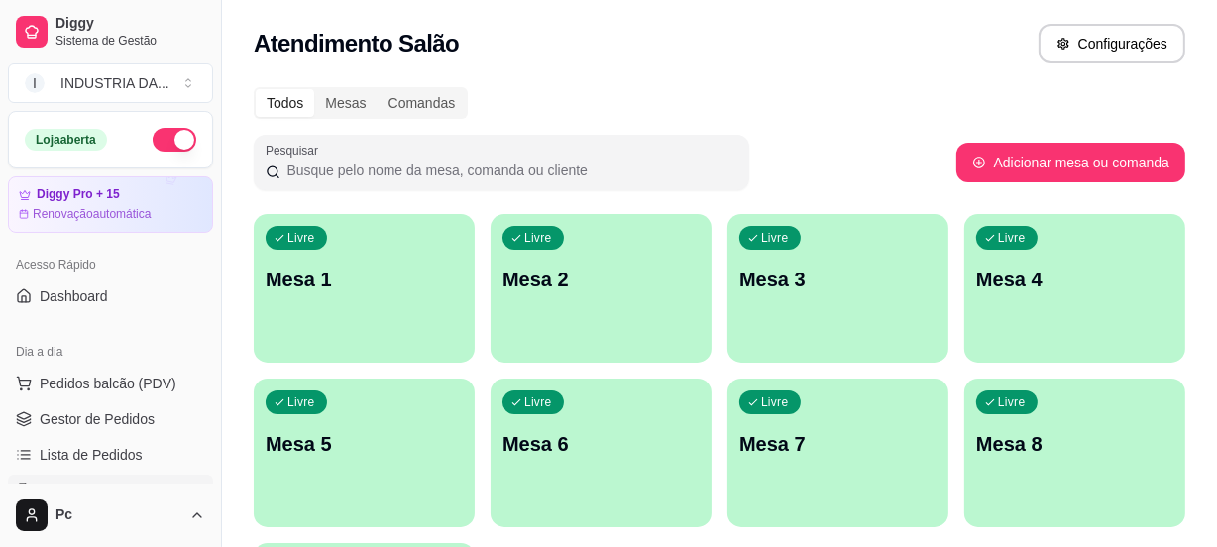
click at [163, 138] on button "button" at bounding box center [175, 140] width 44 height 24
